Goal: Information Seeking & Learning: Learn about a topic

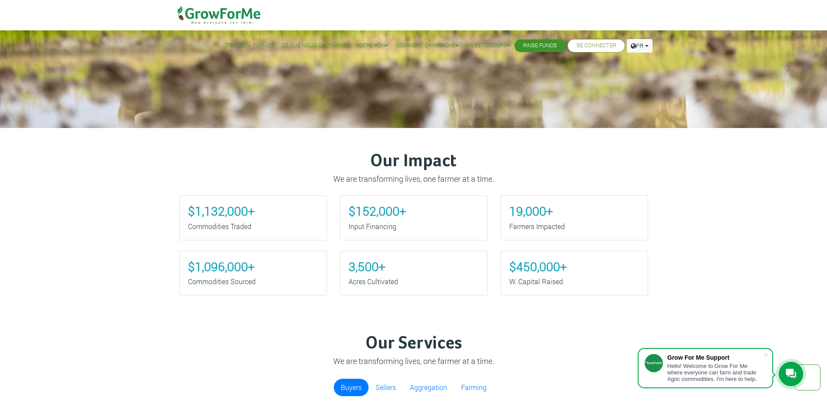
scroll to position [304, 0]
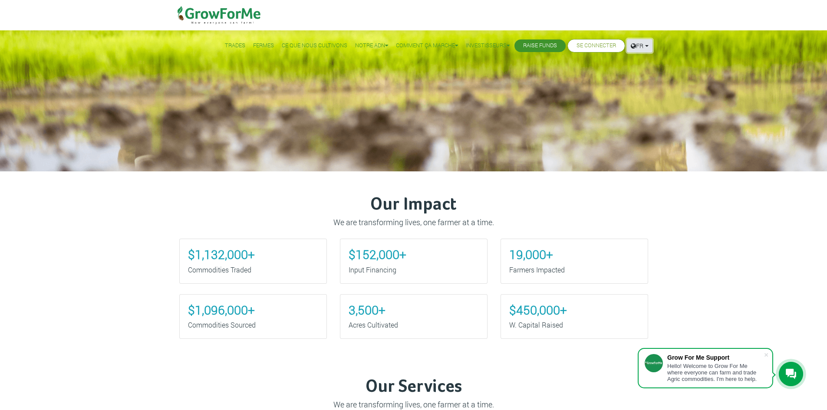
click at [646, 45] on link "FR" at bounding box center [640, 45] width 26 height 13
click at [645, 61] on link "Anglais" at bounding box center [662, 64] width 58 height 13
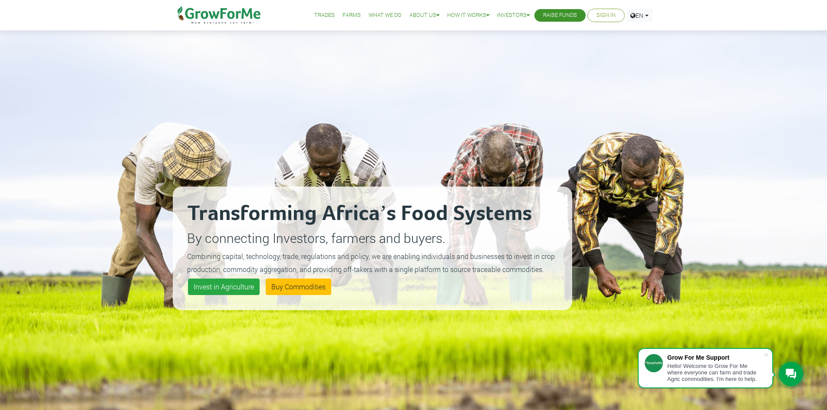
click at [384, 17] on link "What We Do" at bounding box center [385, 15] width 33 height 9
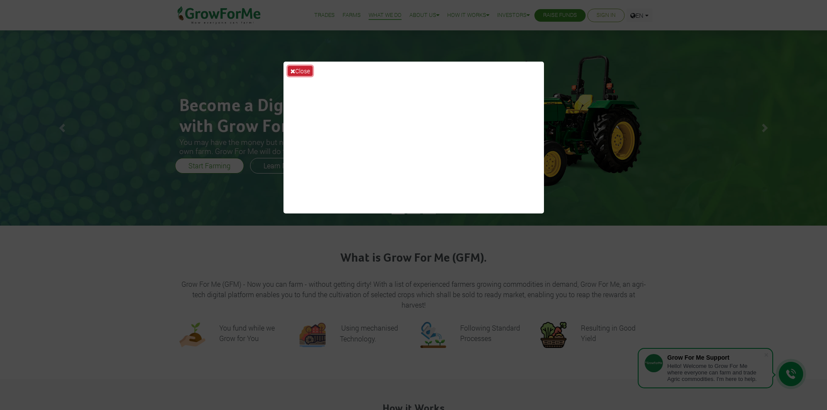
click at [305, 66] on button "Close" at bounding box center [300, 71] width 25 height 10
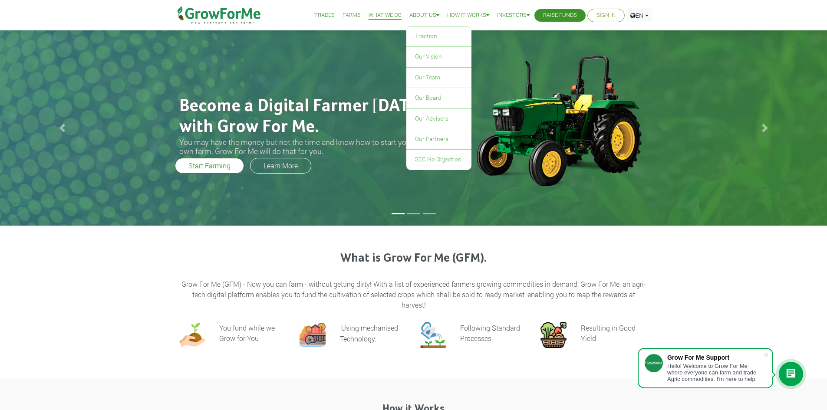
click at [410, 16] on link "About Us" at bounding box center [425, 15] width 30 height 9
